Goal: Task Accomplishment & Management: Manage account settings

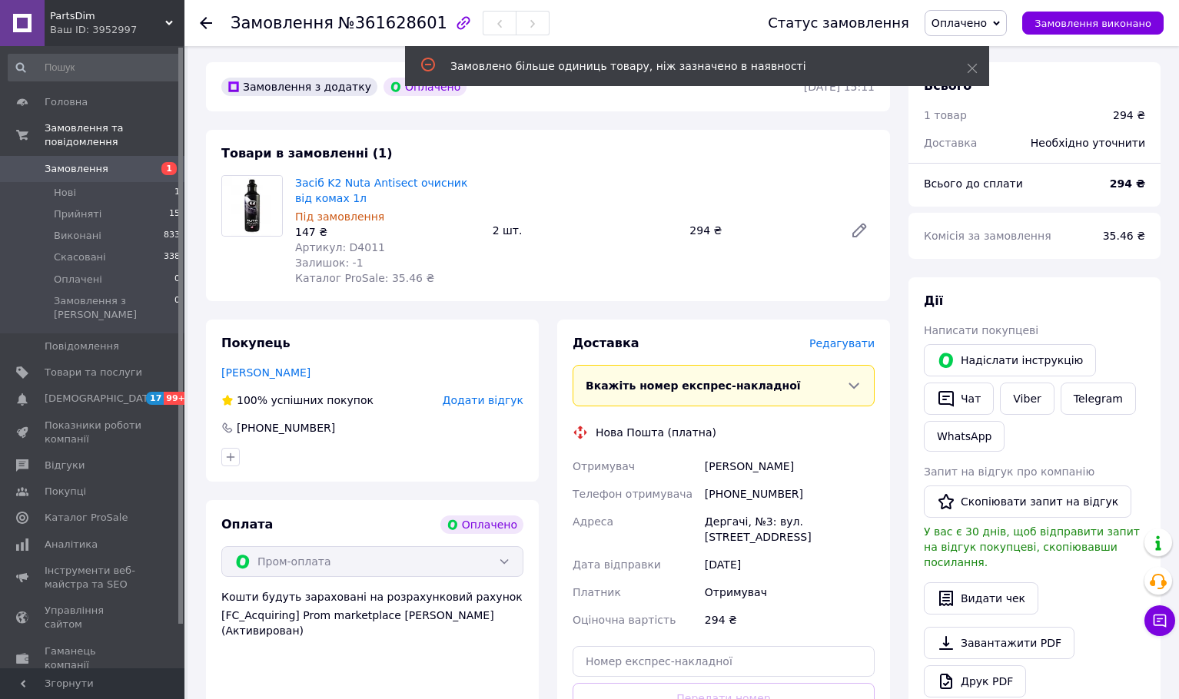
scroll to position [77, 0]
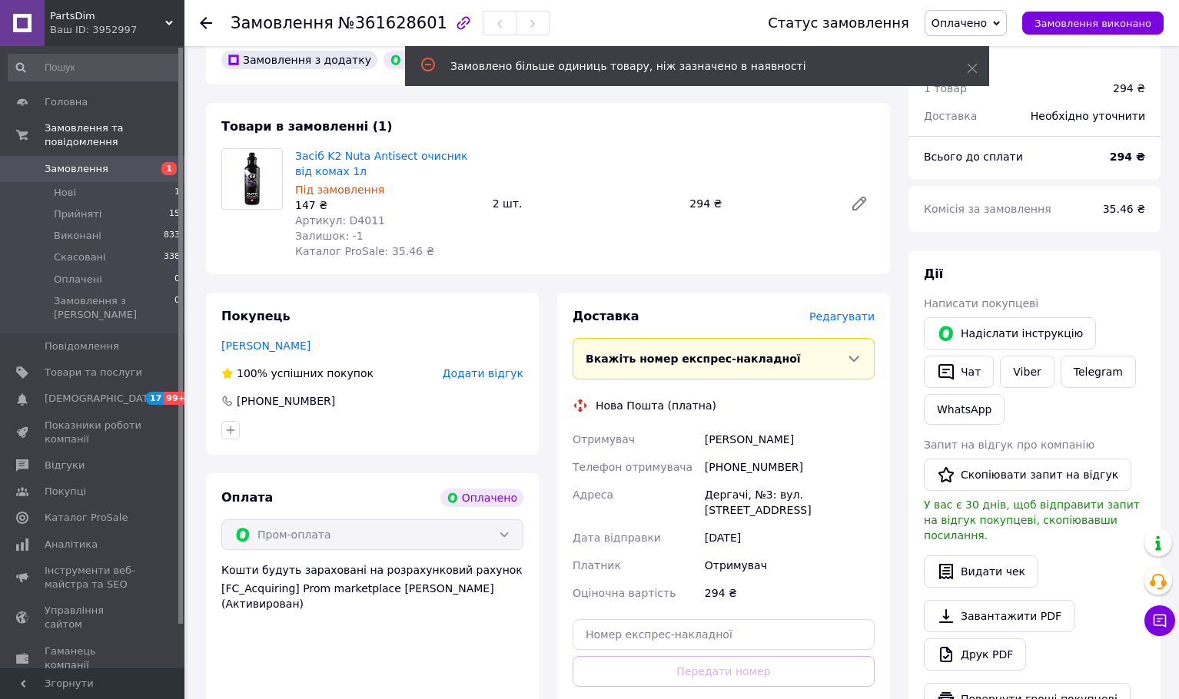
click at [751, 469] on div "[PHONE_NUMBER]" at bounding box center [789, 467] width 176 height 28
copy div "380631398802"
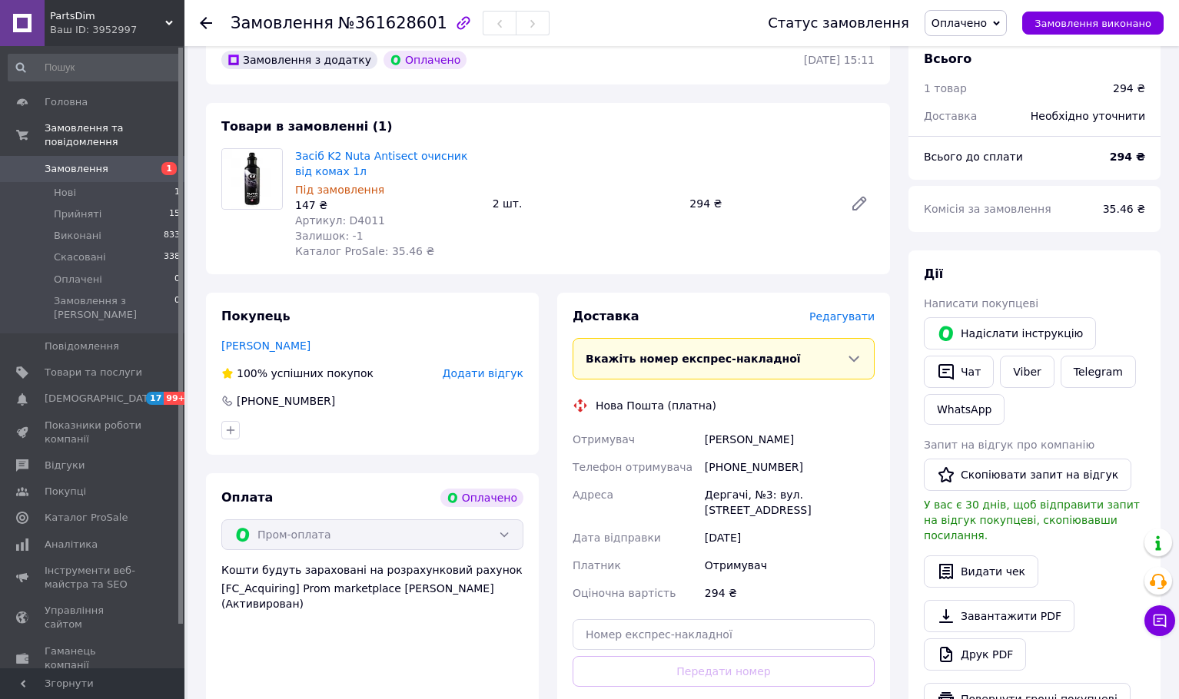
click at [678, 282] on div "Замовлення з додатку Оплачено 12.09.2025 | 15:11 Товари в замовленні (1) Засіб …" at bounding box center [548, 568] width 702 height 1067
click at [750, 463] on div "[PHONE_NUMBER]" at bounding box center [789, 467] width 176 height 28
copy div "380631398802"
click at [721, 446] on div "Любчук Андрей" at bounding box center [789, 440] width 176 height 28
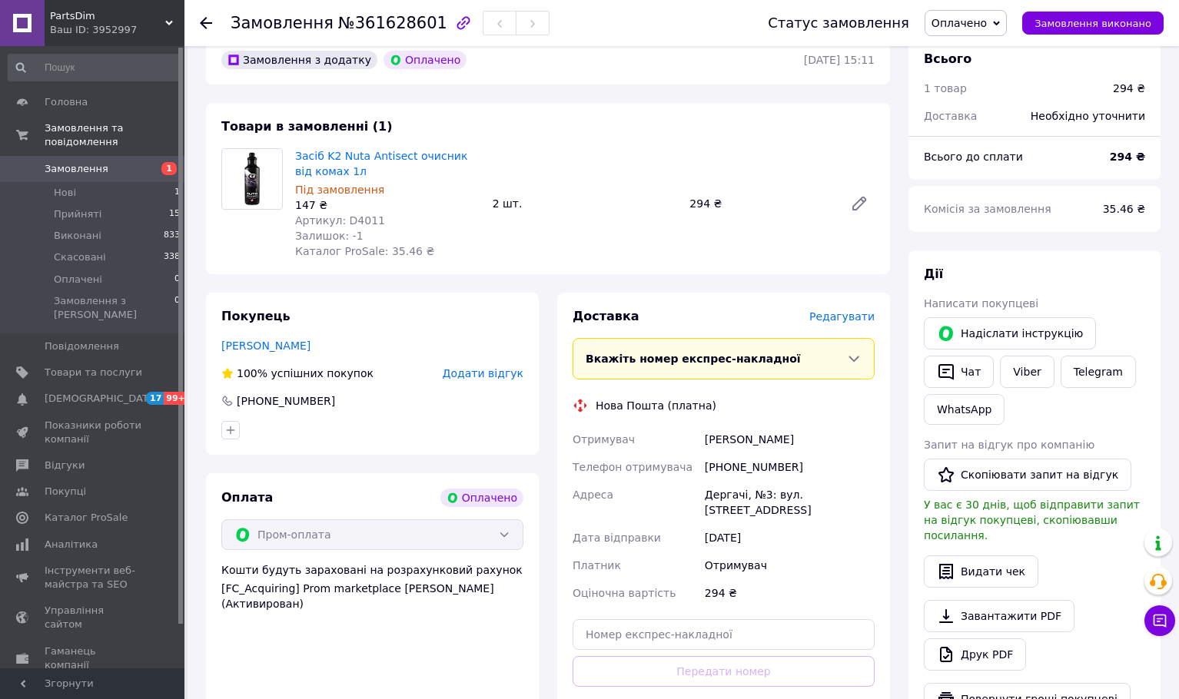
click at [721, 439] on div "Любчук Андрей" at bounding box center [789, 440] width 176 height 28
drag, startPoint x: 721, startPoint y: 439, endPoint x: 761, endPoint y: 438, distance: 39.2
click at [761, 438] on div "Любчук Андрей" at bounding box center [789, 440] width 176 height 28
copy div "Любчук Андрей"
click at [347, 221] on span "Артикул: D4011" at bounding box center [340, 220] width 90 height 12
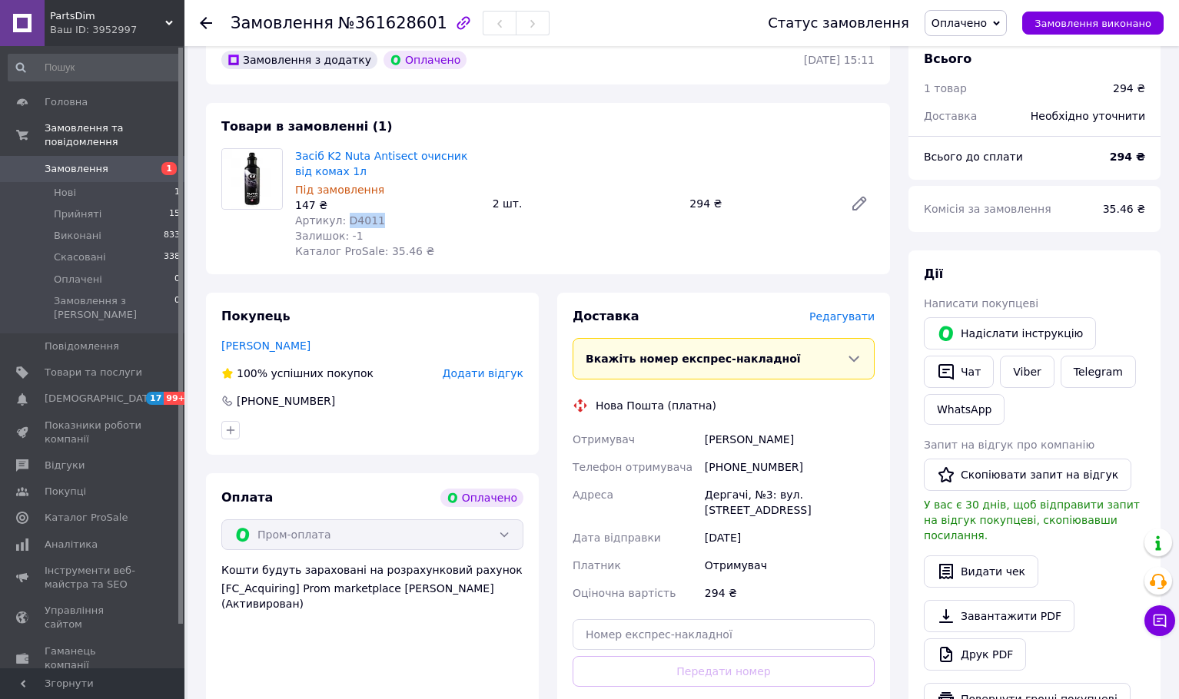
click at [347, 221] on span "Артикул: D4011" at bounding box center [340, 220] width 90 height 12
copy span "D4011"
click at [655, 283] on div "Замовлення з додатку Оплачено 12.09.2025 | 15:11 Товари в замовленні (1) Засіб …" at bounding box center [548, 568] width 702 height 1067
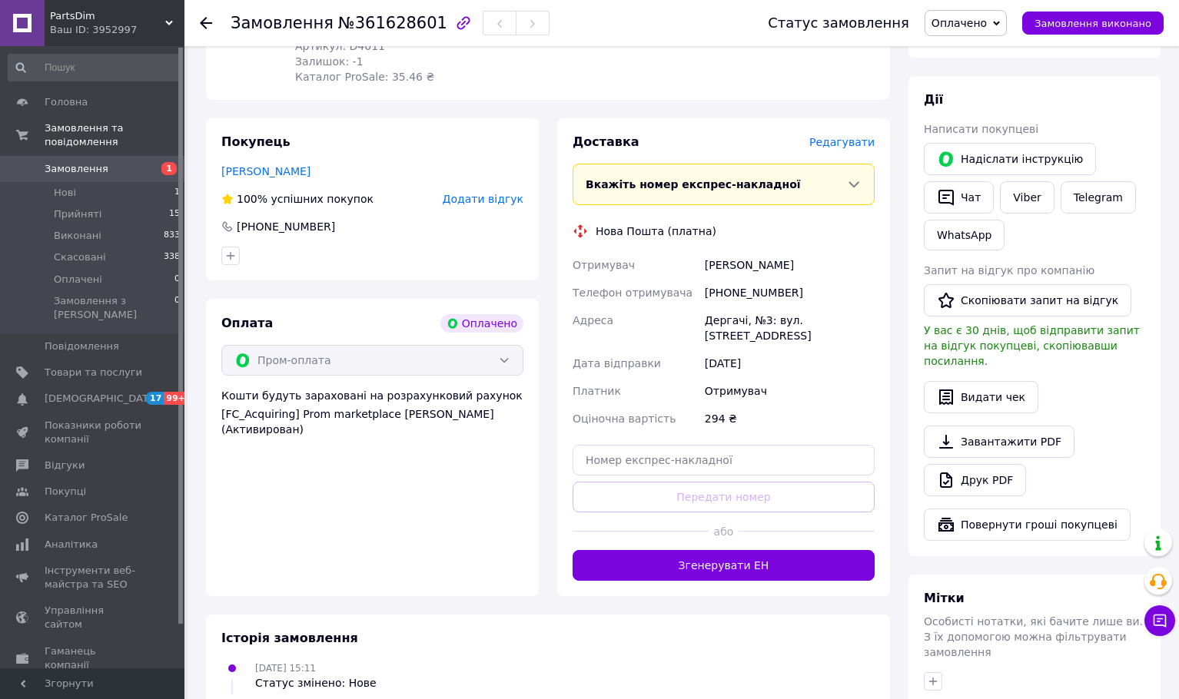
scroll to position [161, 0]
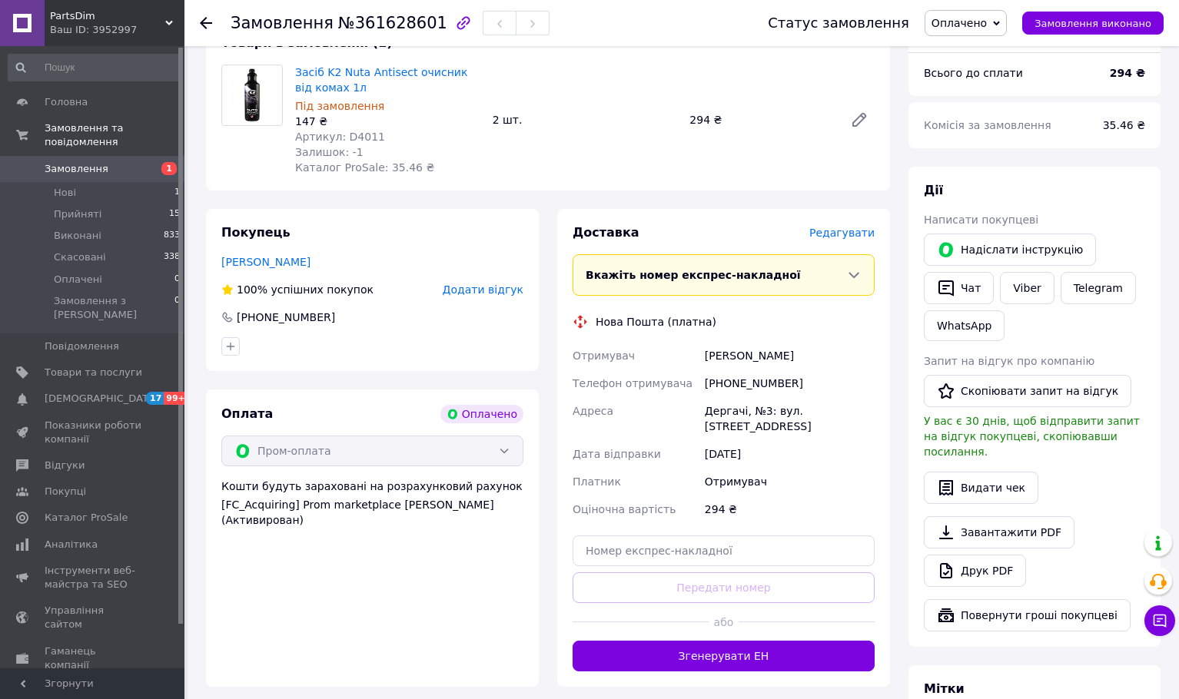
click at [728, 410] on div "Дергачі, №3: вул. Золочівський шлях, 7А" at bounding box center [789, 418] width 176 height 43
click at [724, 383] on div "[PHONE_NUMBER]" at bounding box center [789, 384] width 176 height 28
copy div "380631398802"
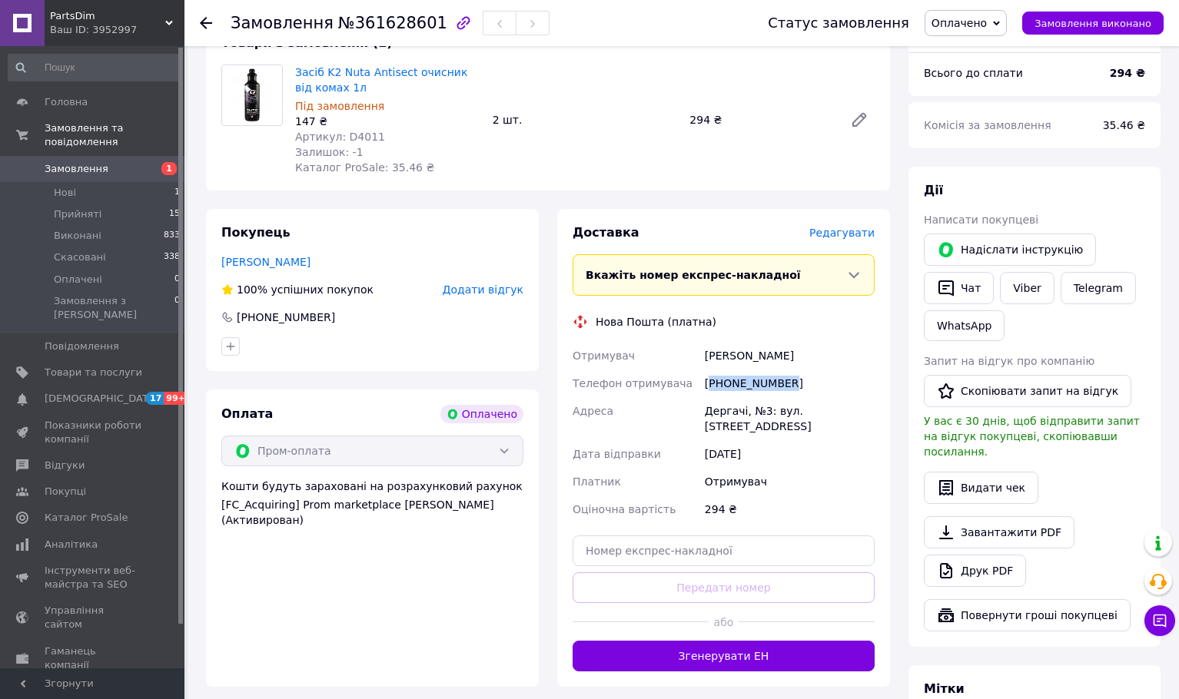
drag, startPoint x: 978, startPoint y: 22, endPoint x: 978, endPoint y: 38, distance: 16.9
click at [978, 22] on span "Оплачено" at bounding box center [958, 23] width 55 height 12
click at [982, 55] on li "Прийнято" at bounding box center [965, 53] width 81 height 23
